Goal: Information Seeking & Learning: Learn about a topic

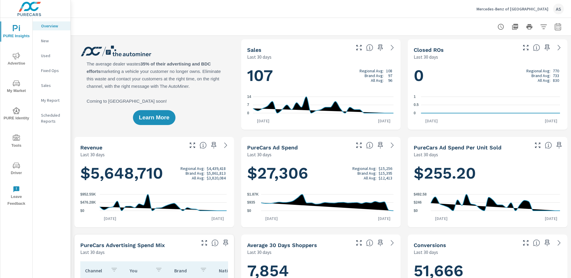
scroll to position [0, 0]
click at [287, 66] on h1 "107 Regional Avg: 108 Brand Avg: 97 All Avg: 96" at bounding box center [321, 75] width 148 height 20
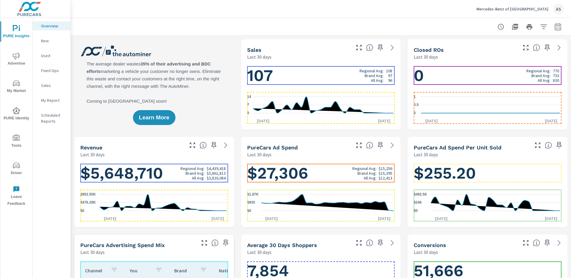
click at [297, 75] on h1 "107 Regional Avg: 108 Brand Avg: 97 All Avg: 96" at bounding box center [321, 75] width 148 height 20
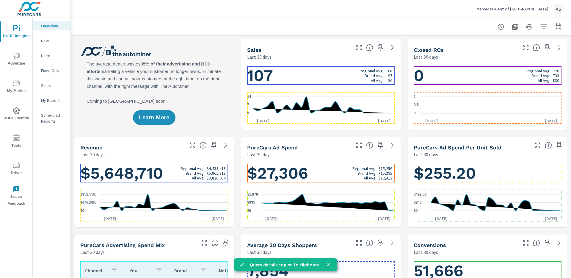
click at [289, 81] on h1 "107 Regional Avg: 108 Brand Avg: 97 All Avg: 96" at bounding box center [321, 75] width 148 height 20
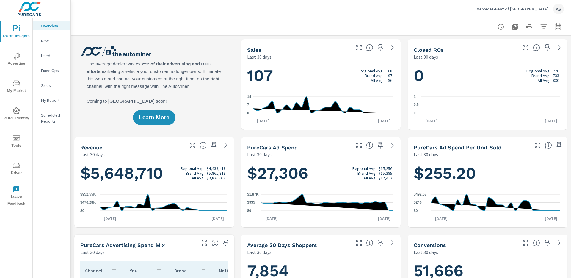
click at [274, 151] on div "Last 30 days" at bounding box center [298, 154] width 103 height 7
click at [302, 85] on h1 "107 Regional Avg: 108 Brand Avg: 97 All Avg: 96" at bounding box center [321, 75] width 148 height 20
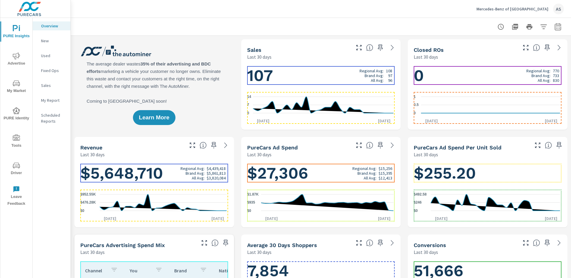
click at [289, 71] on h1 "107 Regional Avg: 108 Brand Avg: 97 All Avg: 96" at bounding box center [321, 75] width 148 height 20
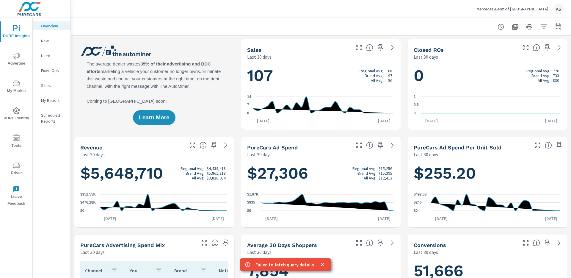
click at [287, 75] on h1 "107 Regional Avg: 108 Brand Avg: 97 All Avg: 96" at bounding box center [321, 75] width 148 height 20
click at [284, 79] on h1 "107 Regional Avg: 108 Brand Avg: 97 All Avg: 96" at bounding box center [321, 75] width 148 height 20
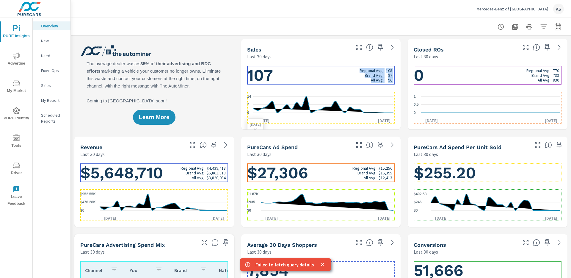
click at [268, 93] on icon "0 7 14" at bounding box center [320, 105] width 146 height 26
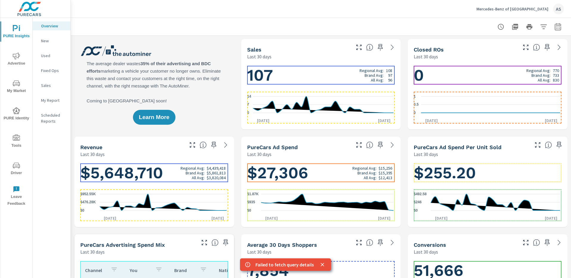
click at [299, 76] on h1 "107 Regional Avg: 108 Brand Avg: 97 All Avg: 96" at bounding box center [321, 75] width 148 height 20
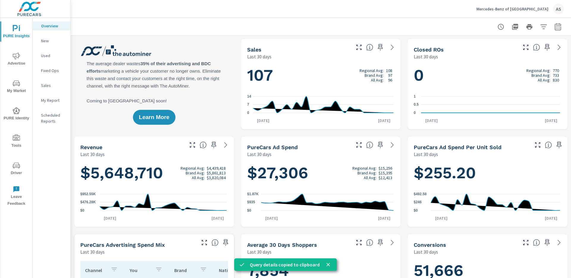
click at [284, 52] on div "Sales" at bounding box center [298, 49] width 103 height 7
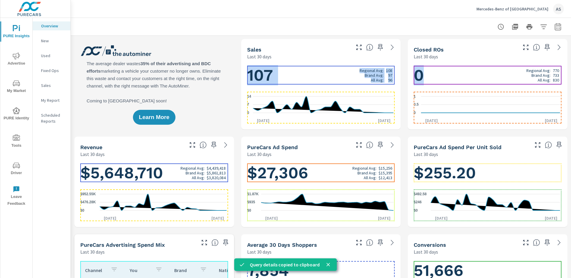
click at [448, 67] on h1 "0 Regional Avg: 770 Brand Avg: 733 All Avg: 830" at bounding box center [487, 75] width 148 height 20
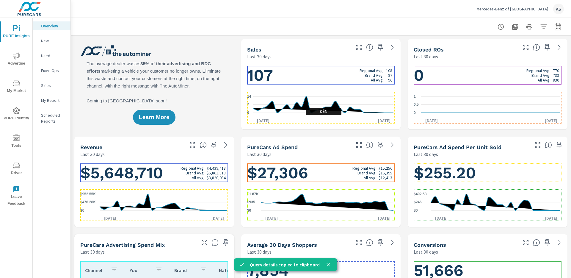
click at [335, 175] on h1 "$27,306 Regional Avg: $15,256 Brand Avg: $15,395 All Avg: $12,413" at bounding box center [321, 173] width 148 height 20
